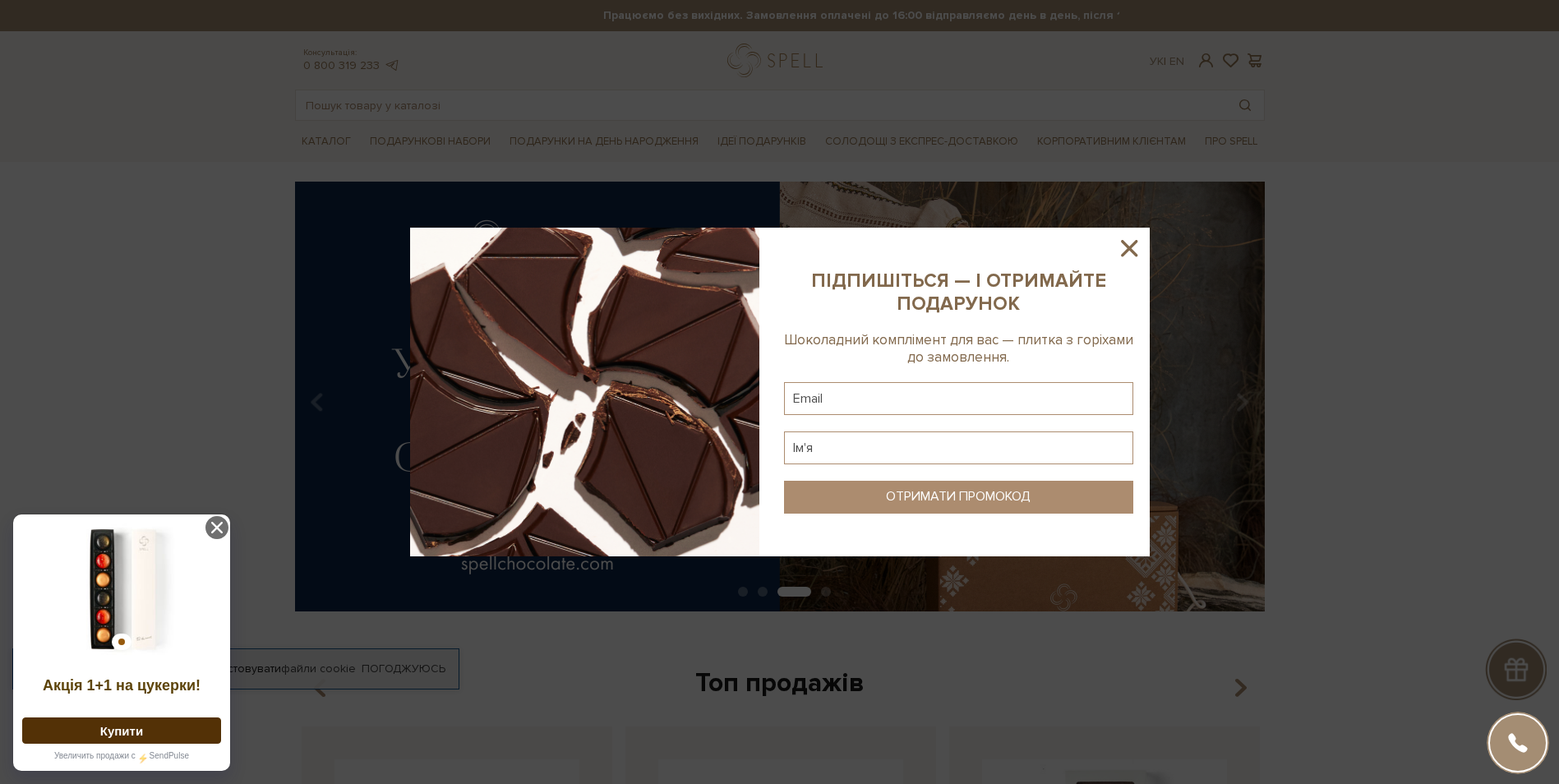
click at [1134, 248] on icon at bounding box center [1130, 248] width 28 height 28
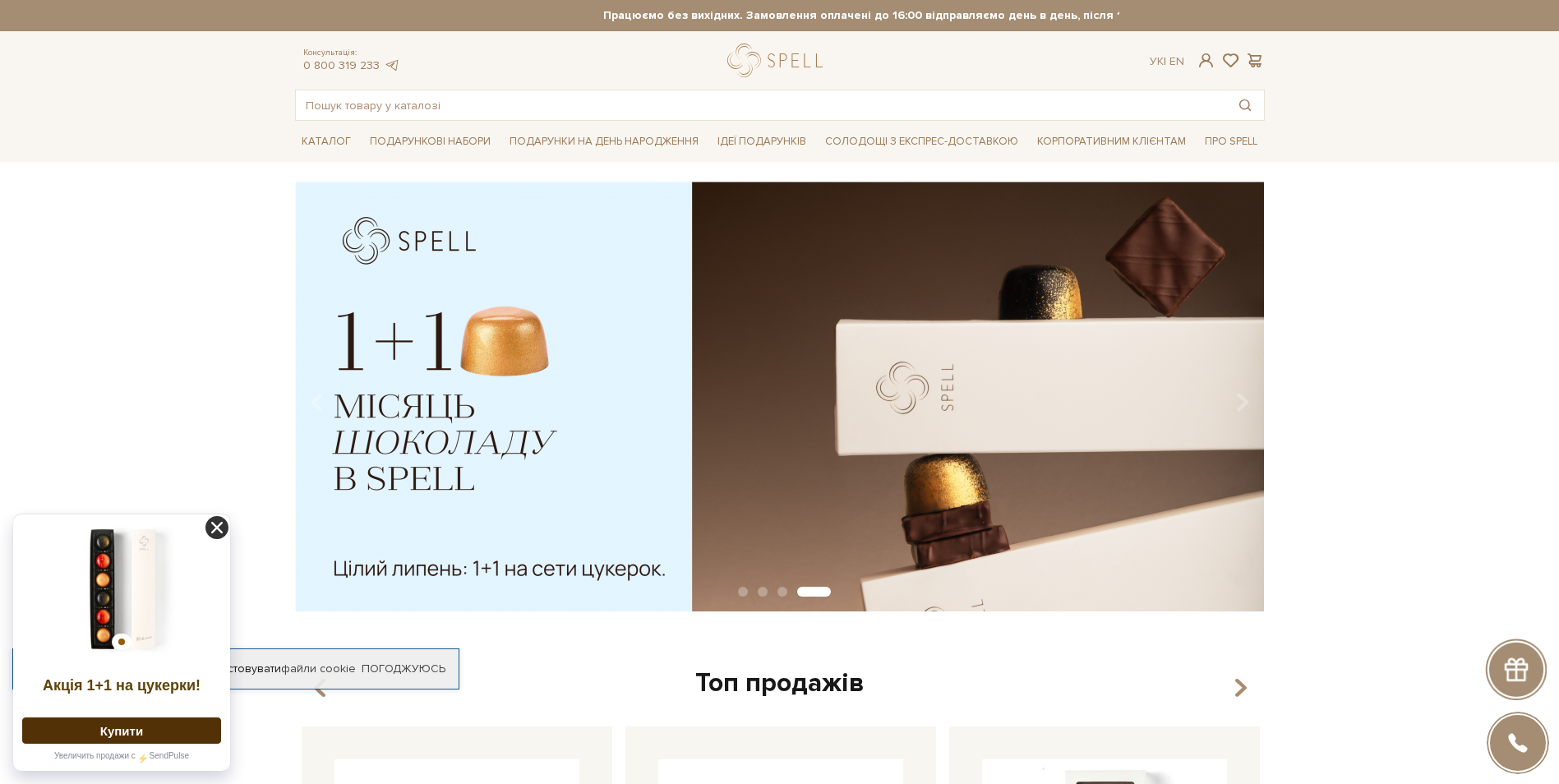
click at [221, 524] on icon at bounding box center [217, 527] width 23 height 23
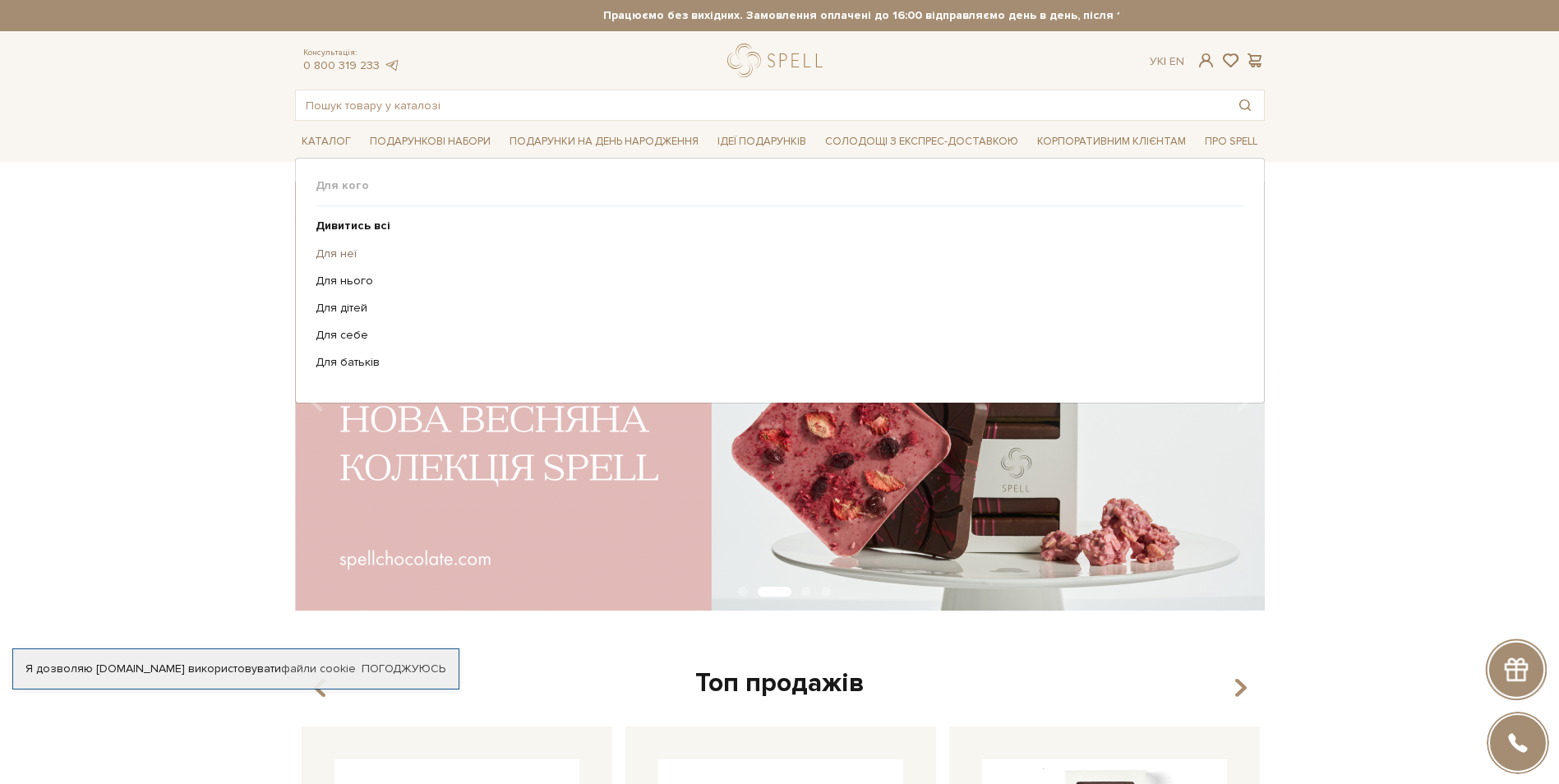
click at [343, 253] on link "Для неї" at bounding box center [774, 254] width 917 height 15
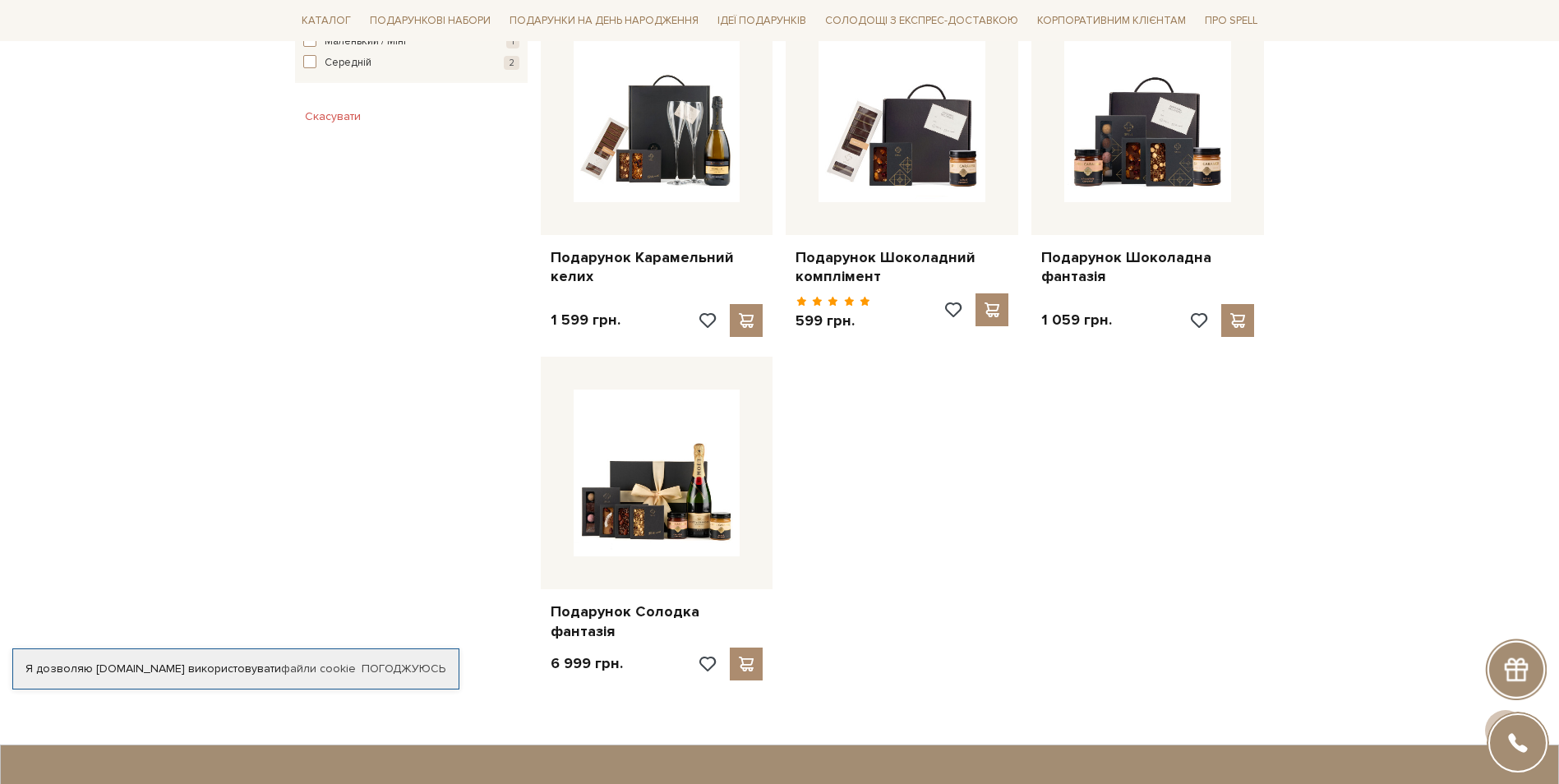
scroll to position [1069, 0]
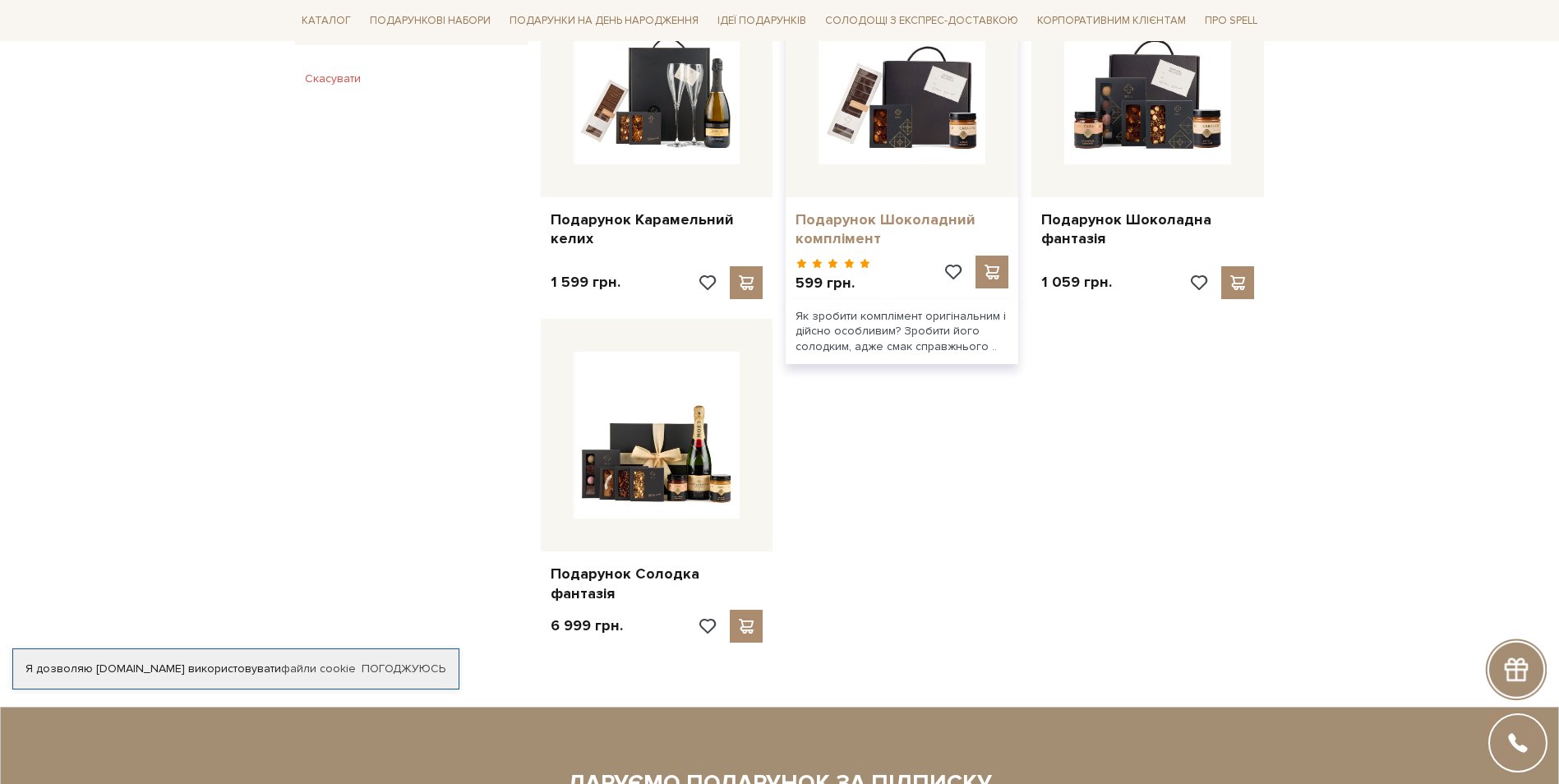
click at [826, 222] on link "Подарунок Шоколадний комплімент" at bounding box center [902, 229] width 213 height 39
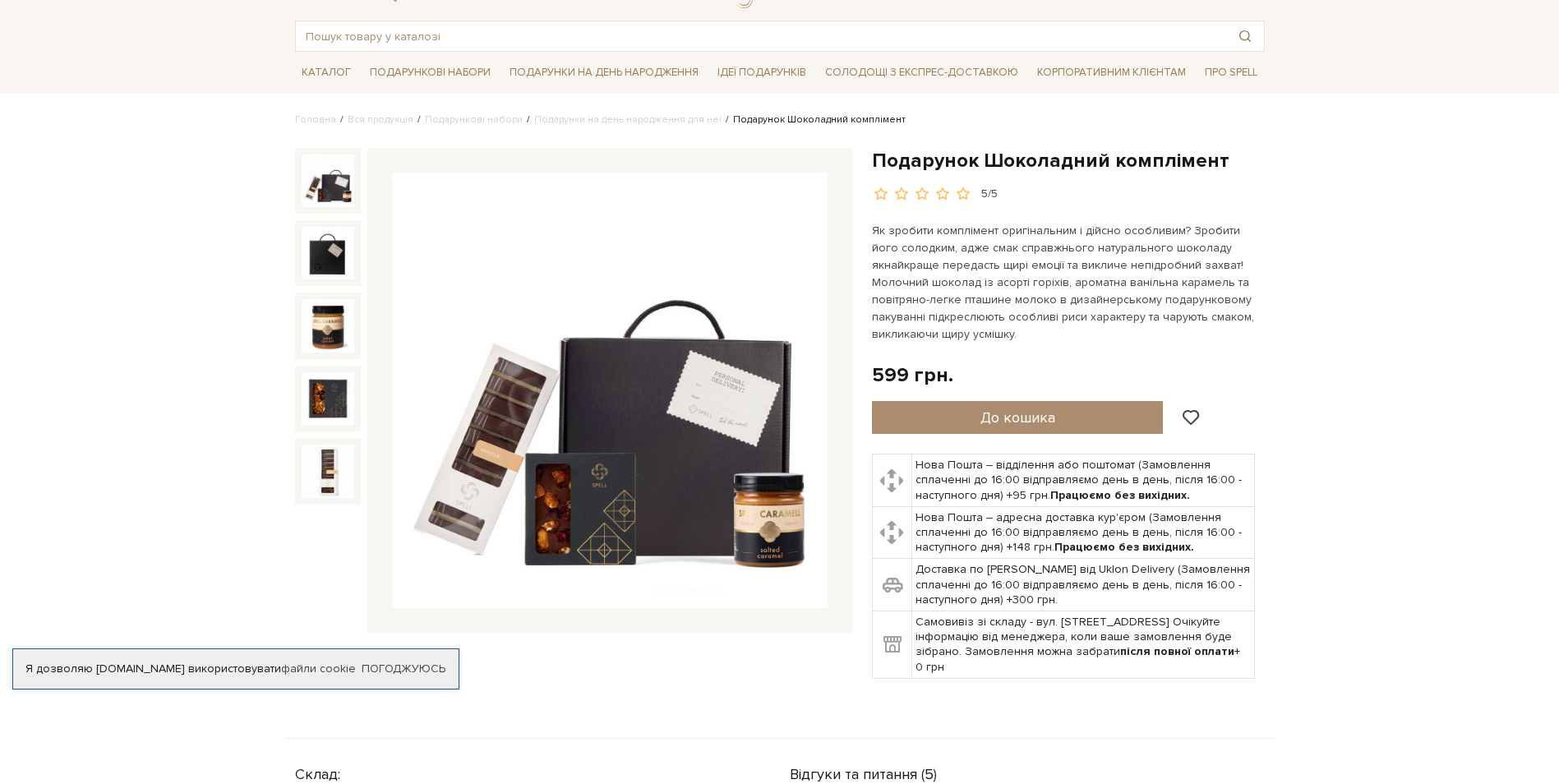
scroll to position [164, 0]
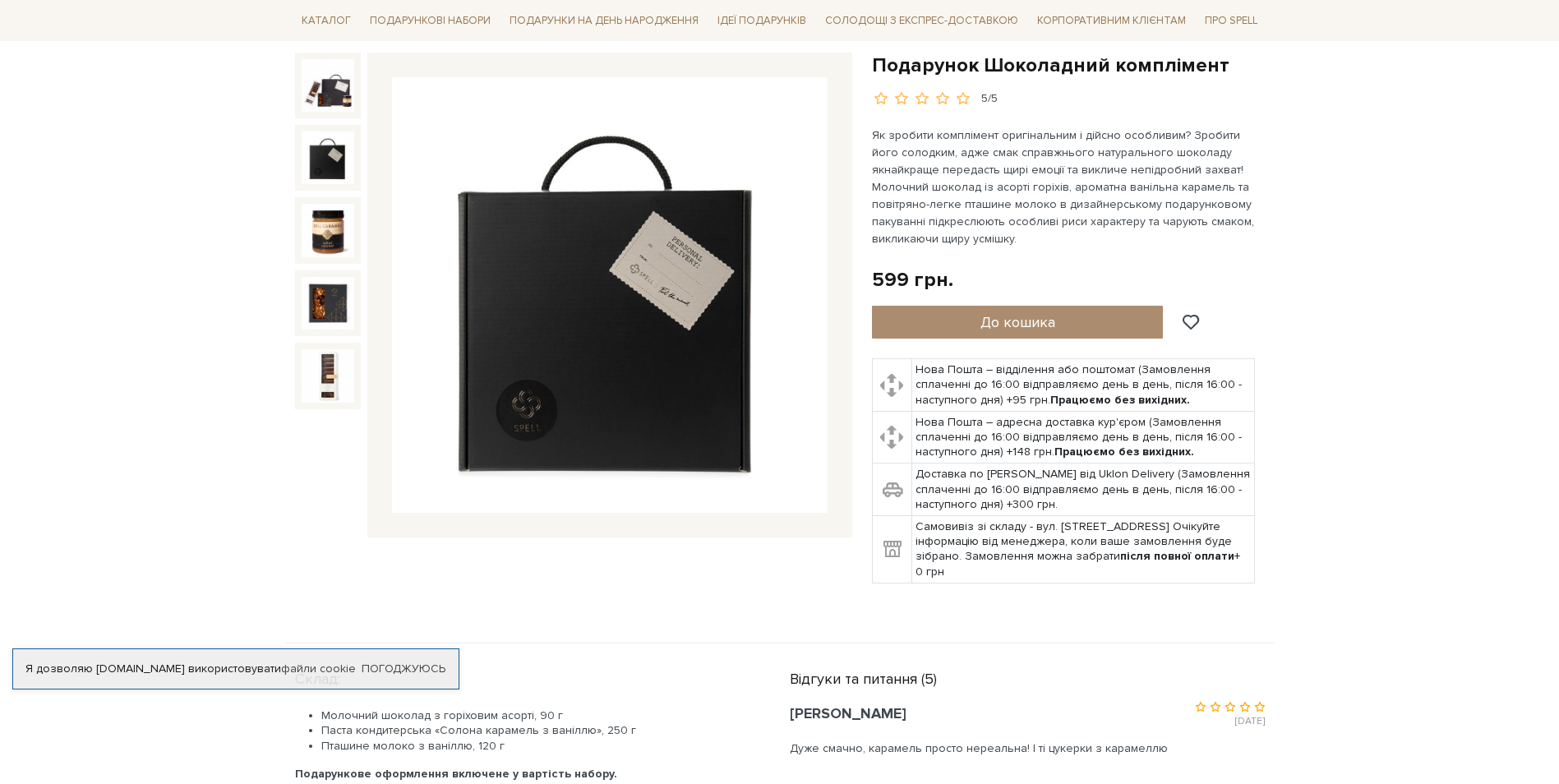
click at [325, 164] on img at bounding box center [327, 158] width 53 height 53
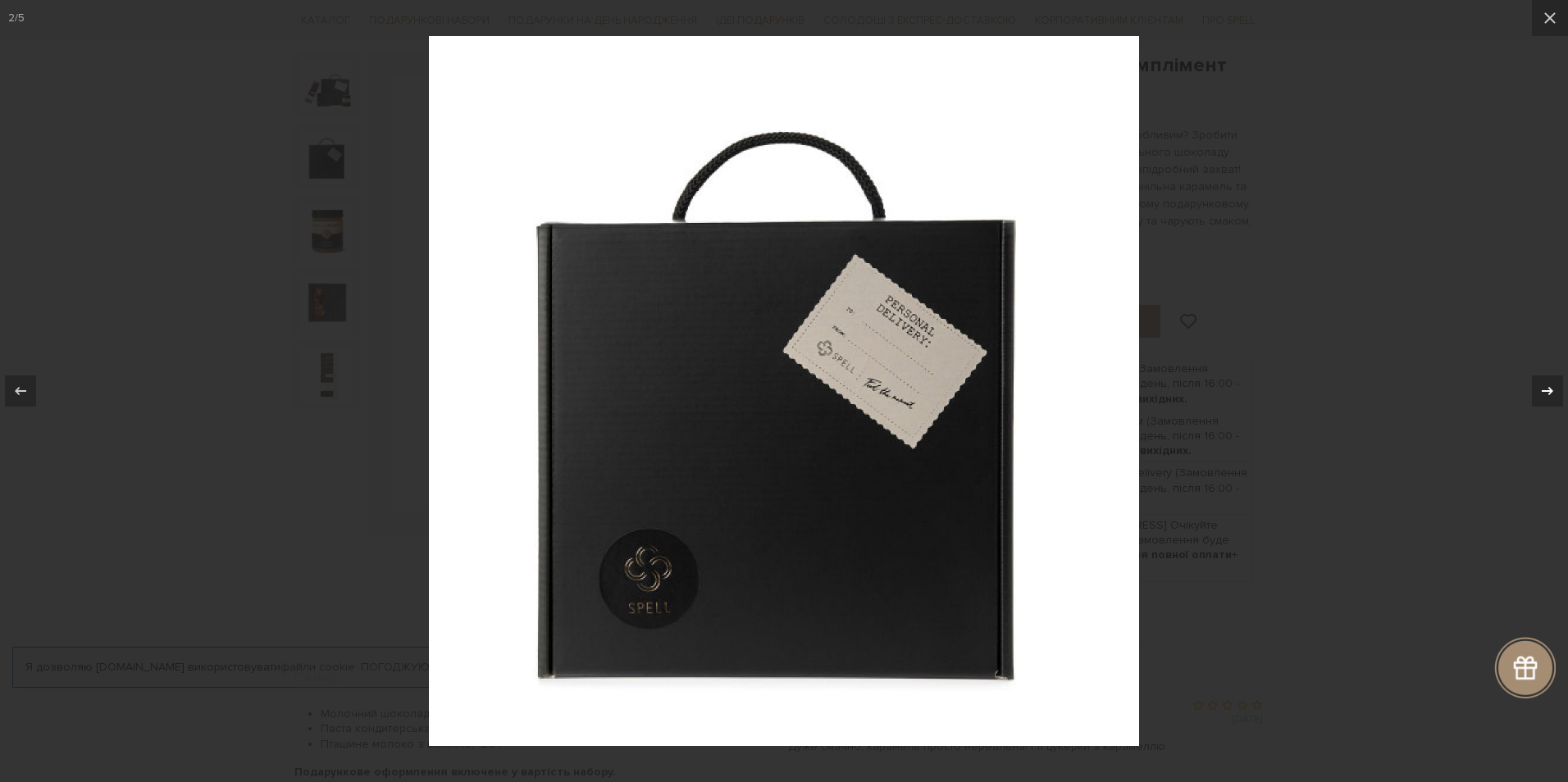
click at [1552, 387] on icon at bounding box center [1547, 391] width 19 height 19
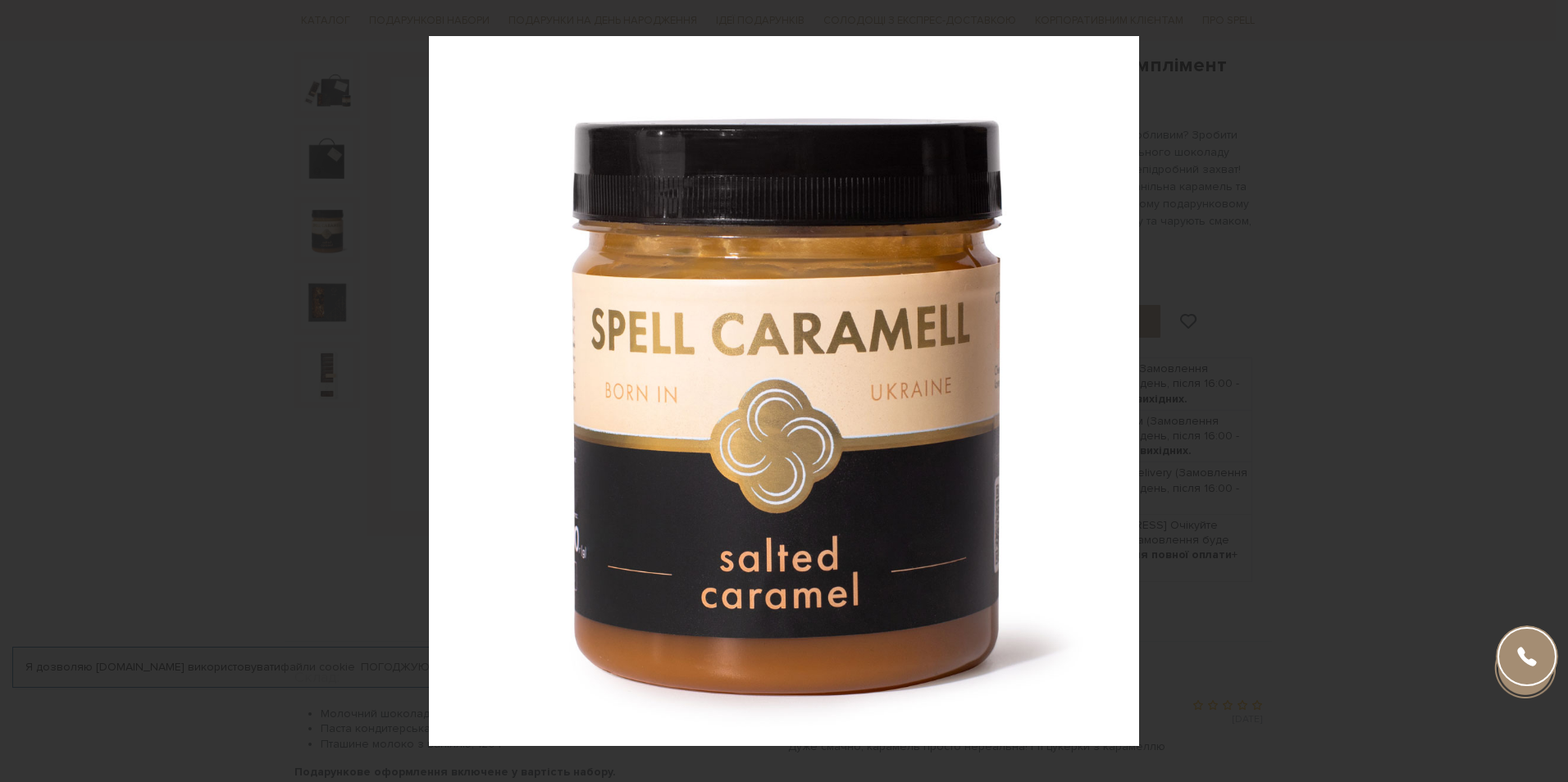
click at [1552, 387] on div "3 / 5" at bounding box center [784, 391] width 1568 height 782
click at [1549, 391] on icon at bounding box center [1547, 391] width 11 height 8
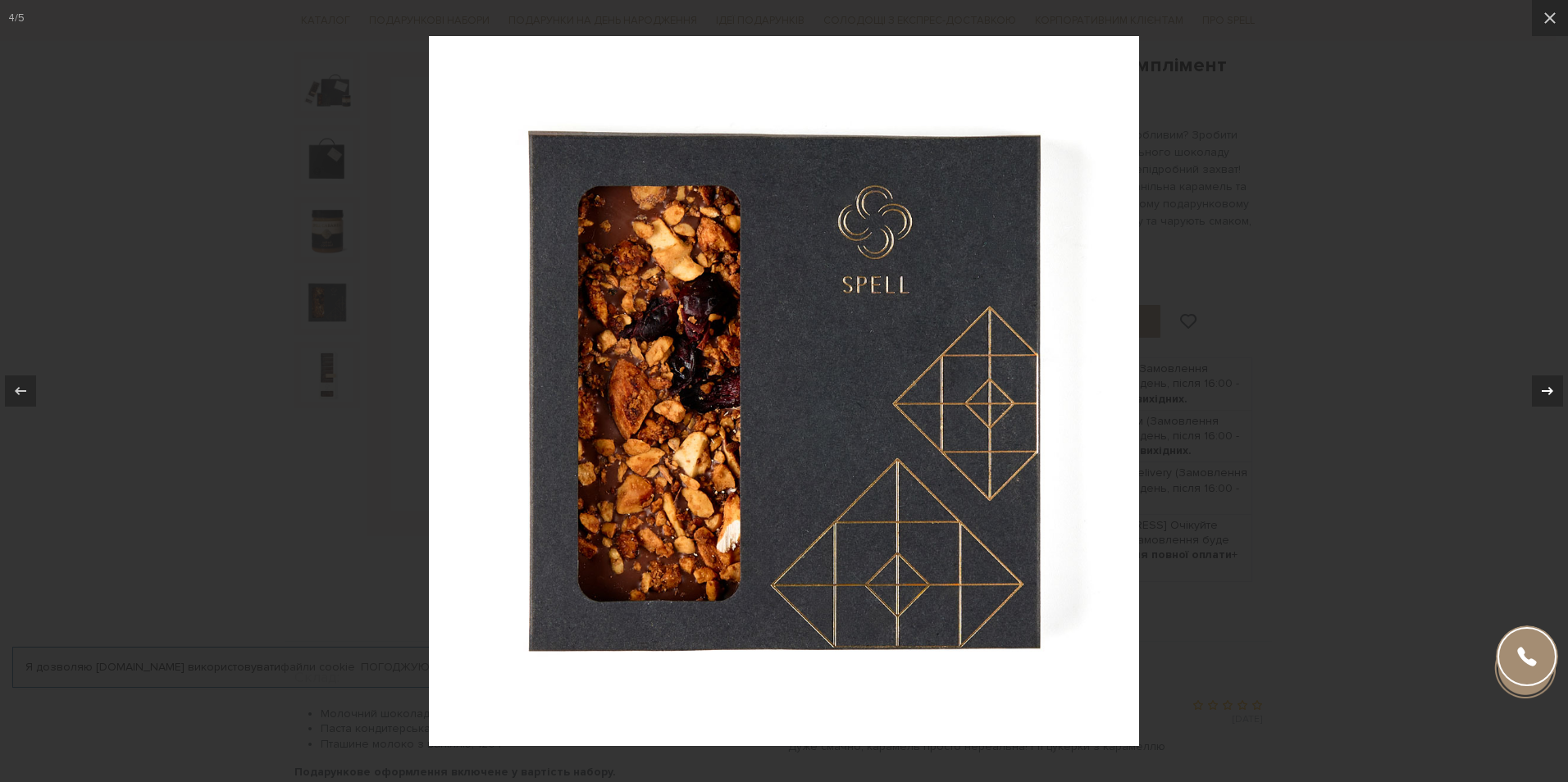
click at [1549, 391] on icon at bounding box center [1547, 391] width 11 height 8
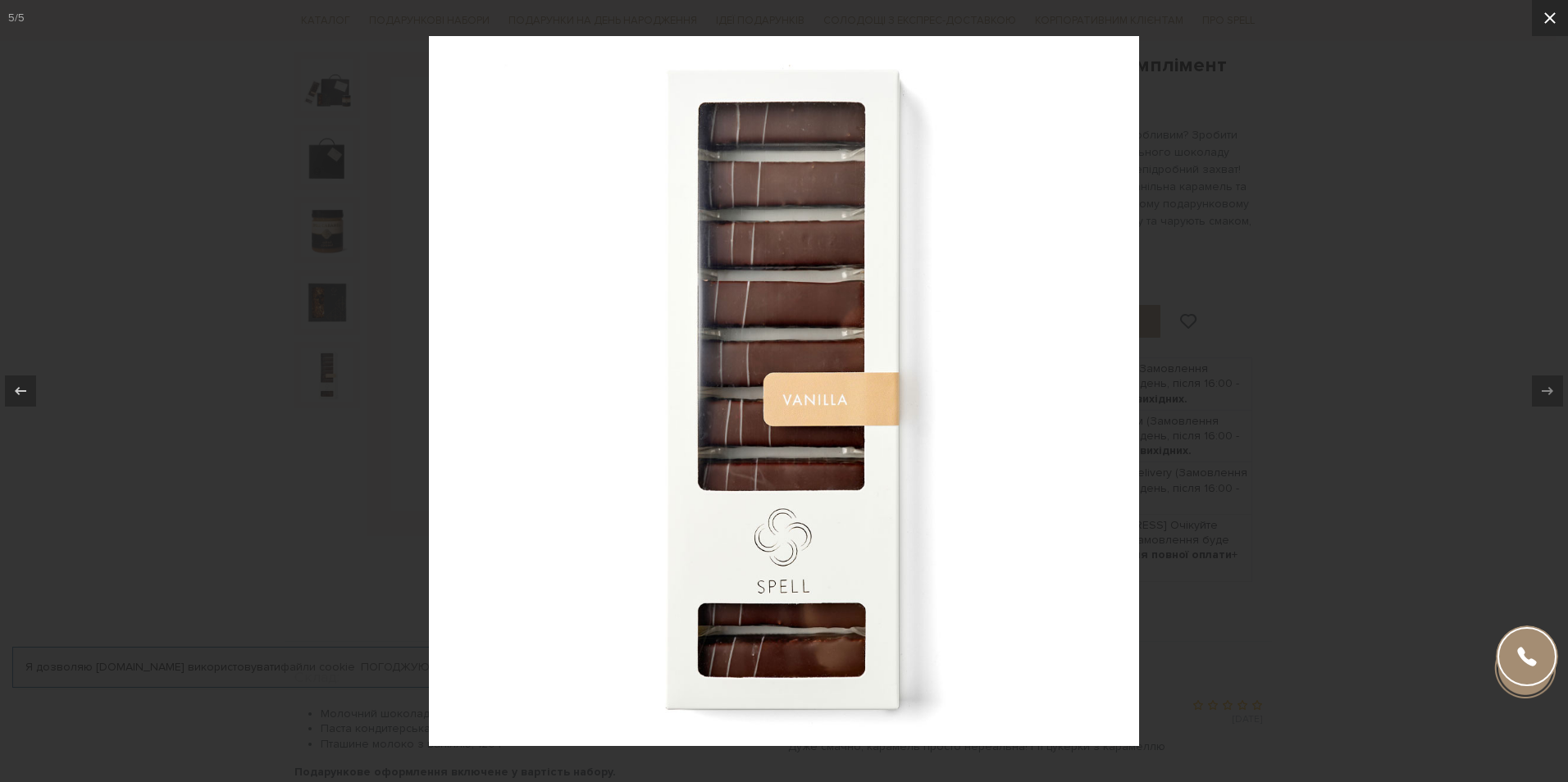
click at [1554, 17] on icon at bounding box center [1549, 17] width 19 height 19
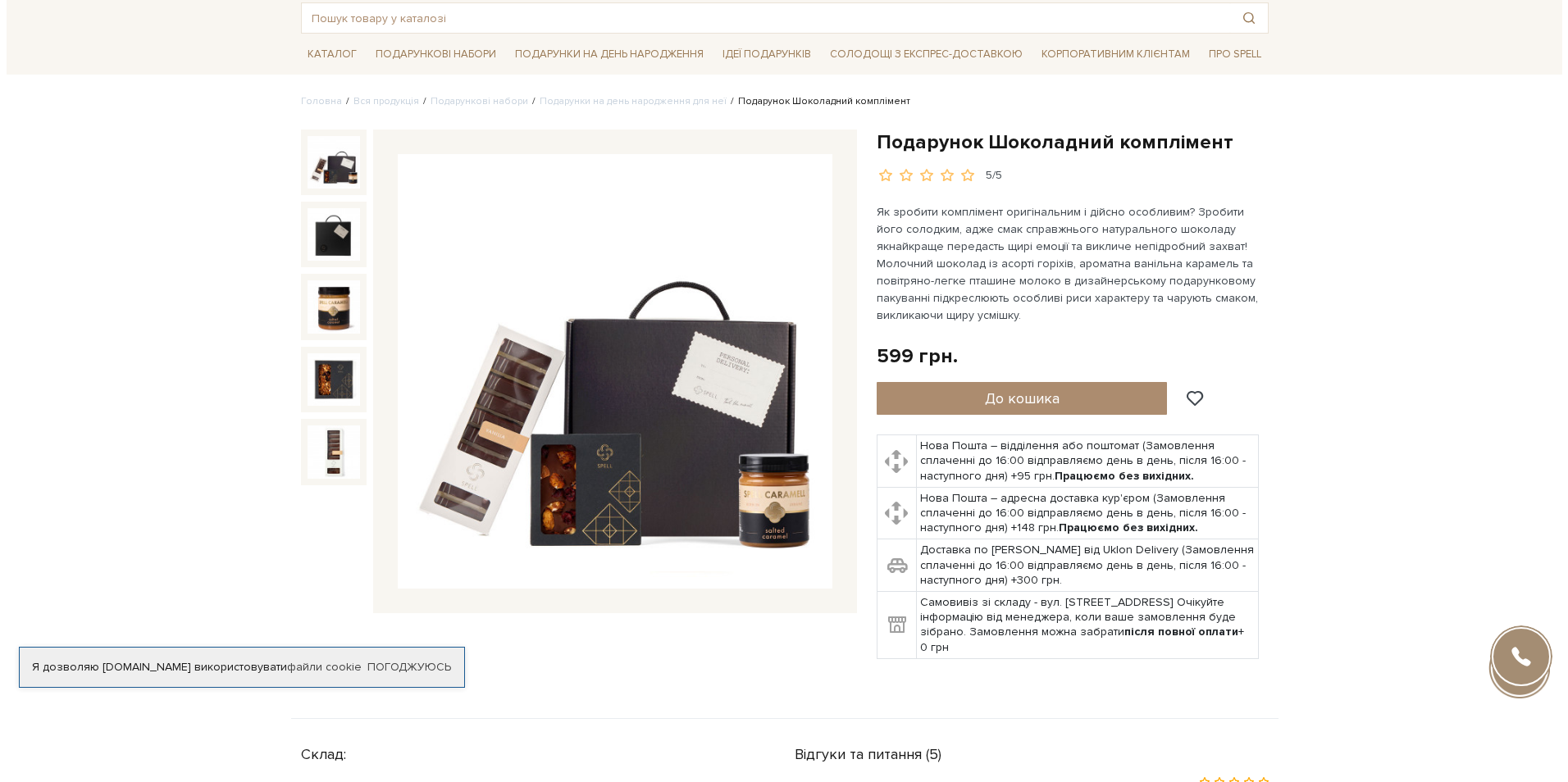
scroll to position [82, 0]
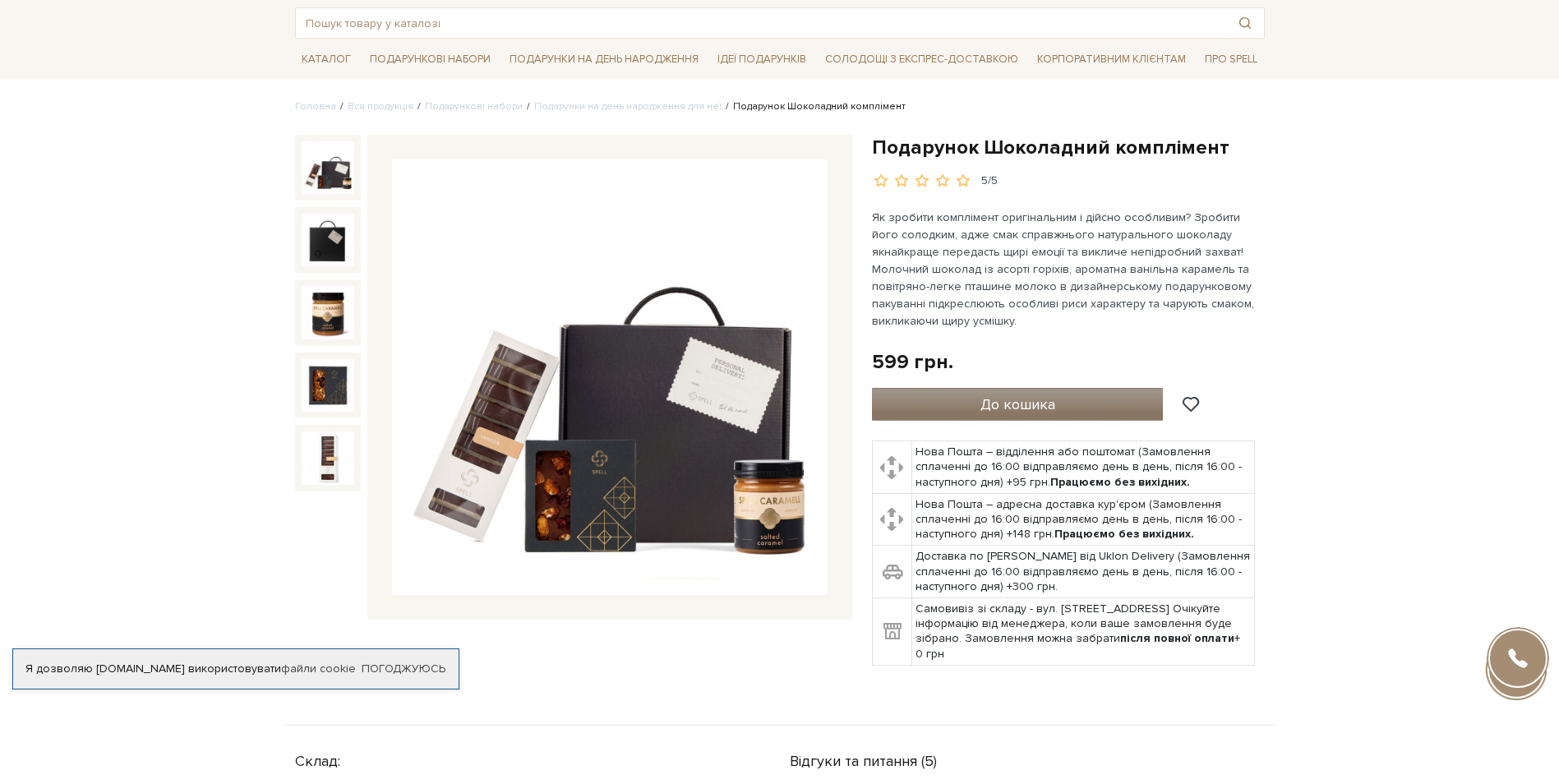
click at [1014, 406] on span "До кошика" at bounding box center [1017, 404] width 75 height 18
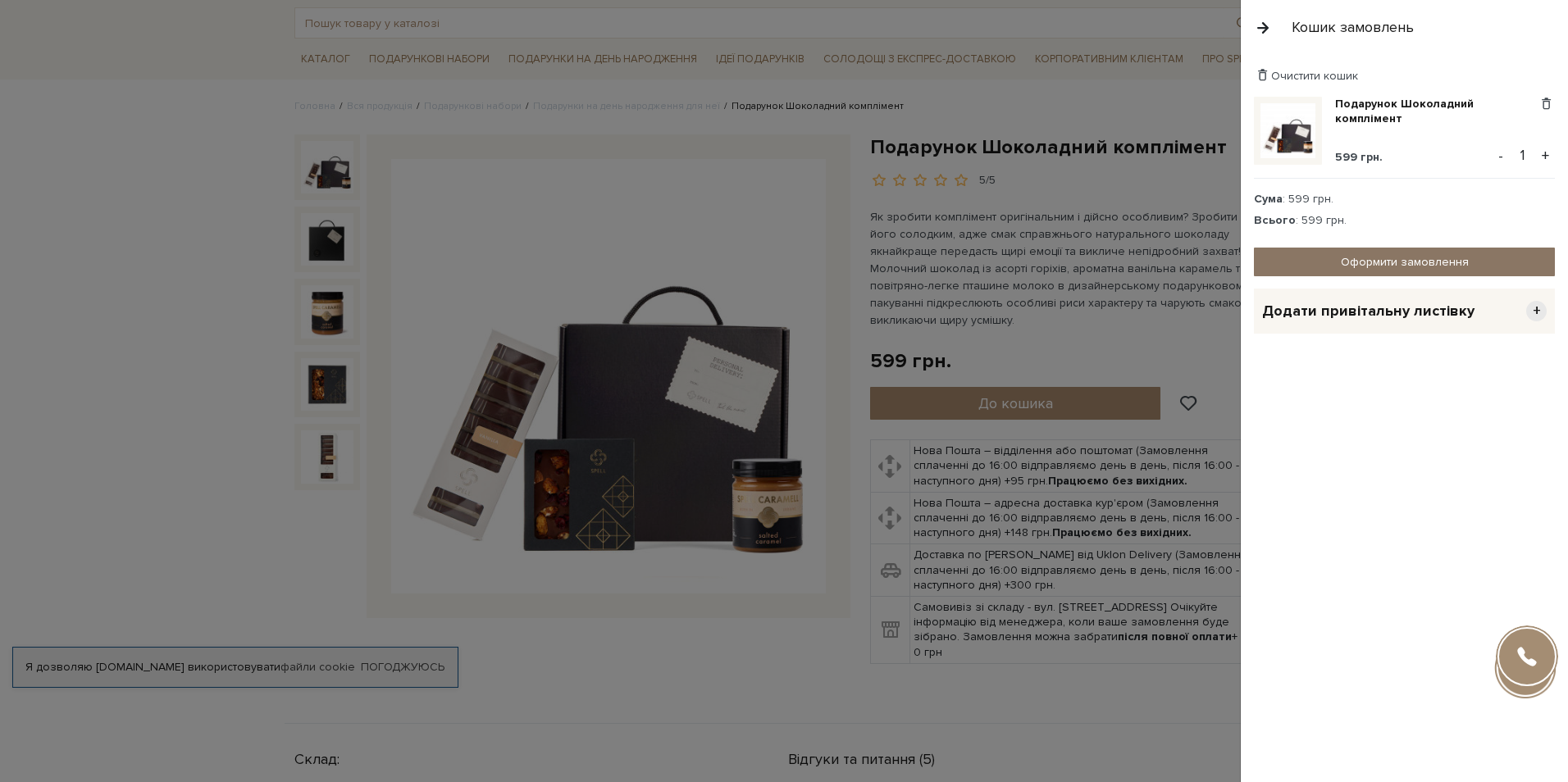
click at [1408, 257] on link "Оформити замовлення" at bounding box center [1403, 261] width 301 height 28
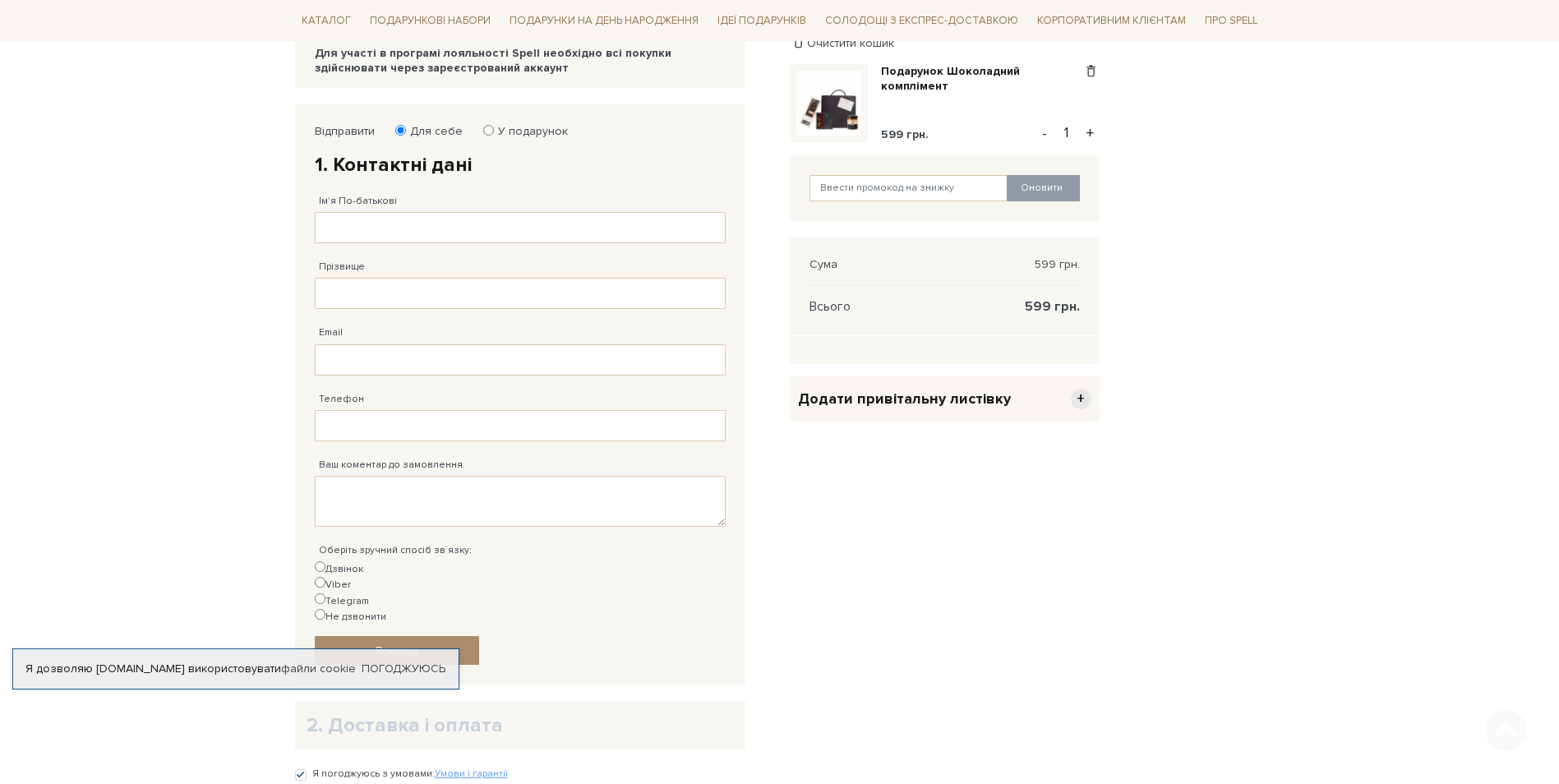
scroll to position [247, 0]
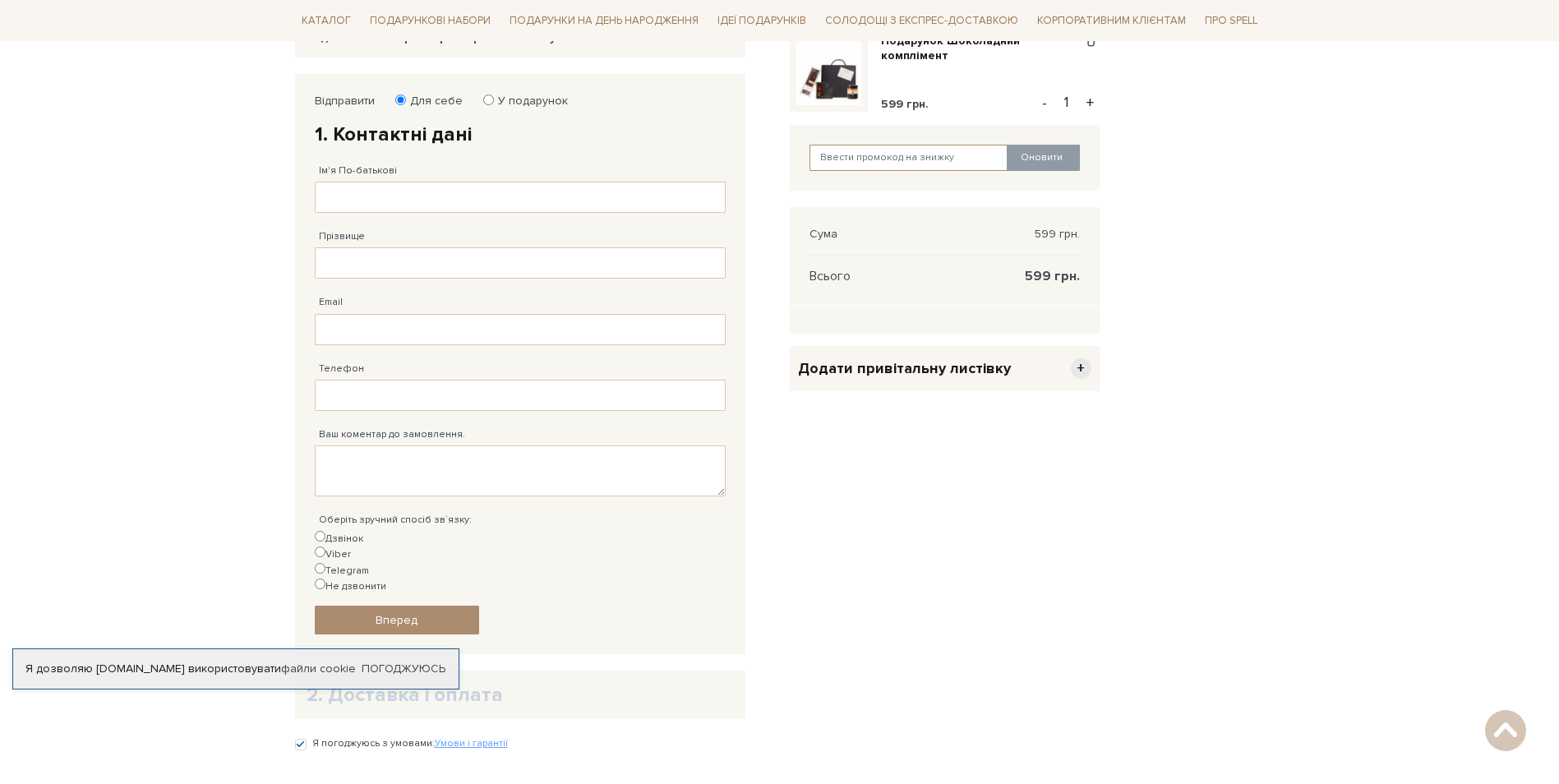
paste input "Metinvest"
type input "Metinvest"
click at [1054, 156] on button "Оновити" at bounding box center [1043, 158] width 73 height 27
